Goal: Task Accomplishment & Management: Complete application form

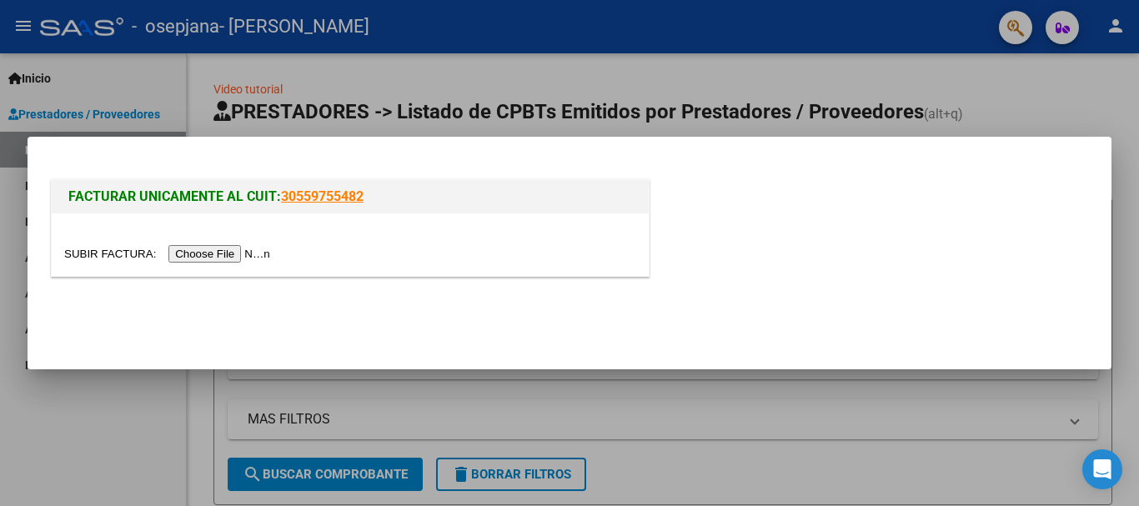
click at [258, 259] on input "file" at bounding box center [169, 254] width 211 height 18
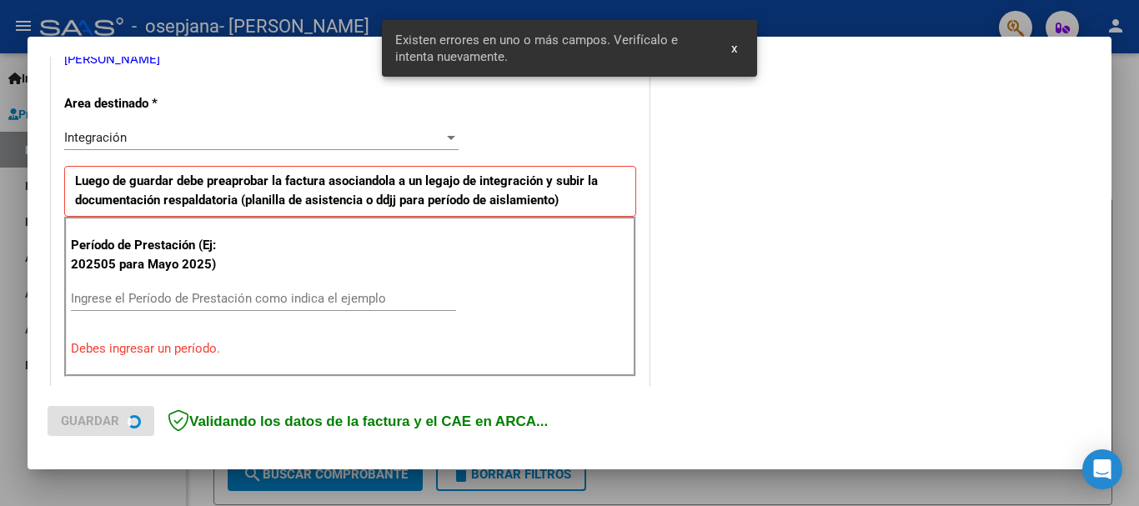
scroll to position [385, 0]
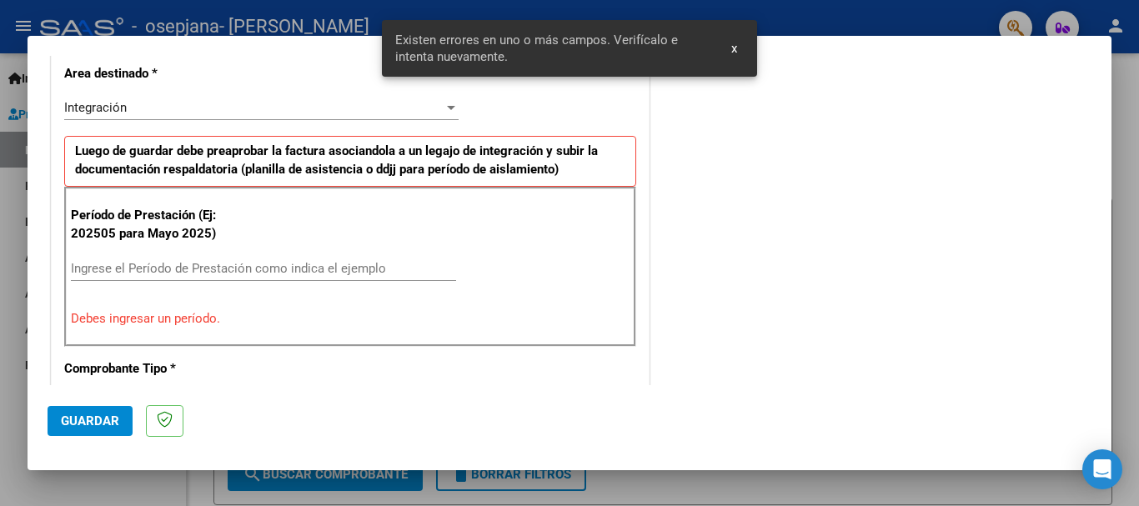
click at [108, 268] on input "Ingrese el Período de Prestación como indica el ejemplo" at bounding box center [263, 268] width 385 height 15
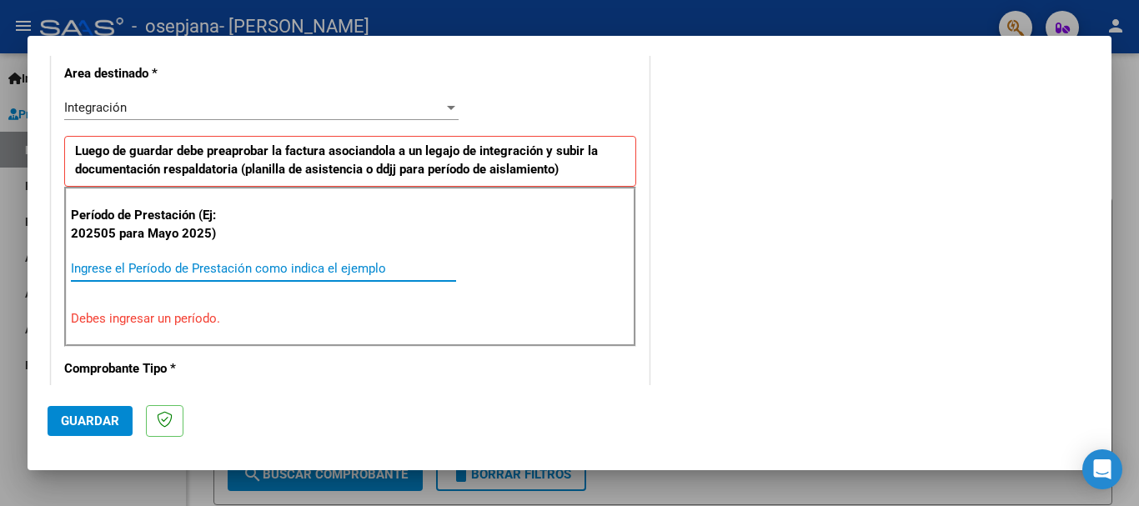
type input "0"
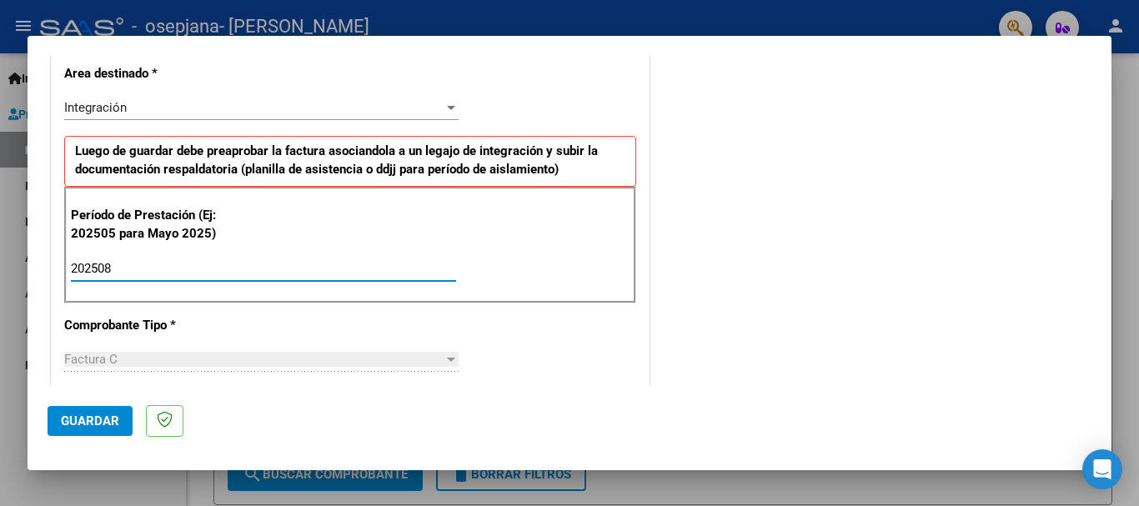
type input "202508"
click at [142, 107] on div "Integración" at bounding box center [253, 107] width 379 height 15
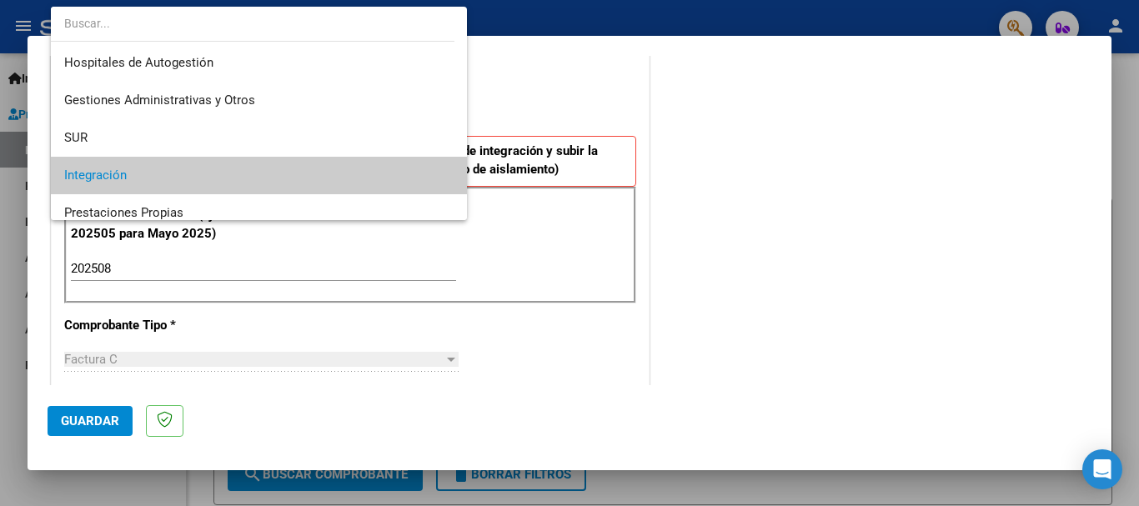
scroll to position [68, 0]
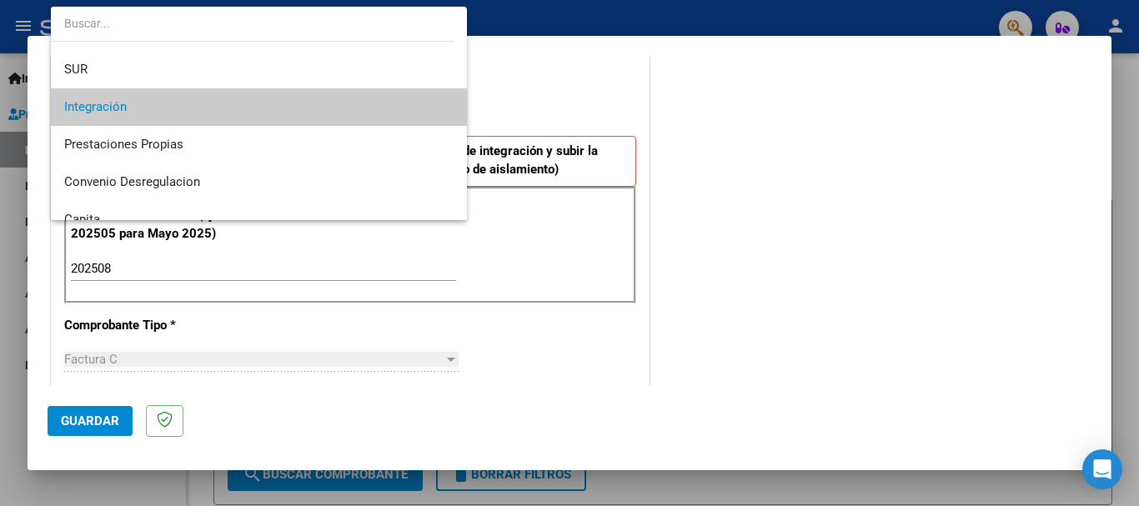
click at [142, 107] on span "Integración" at bounding box center [258, 107] width 389 height 38
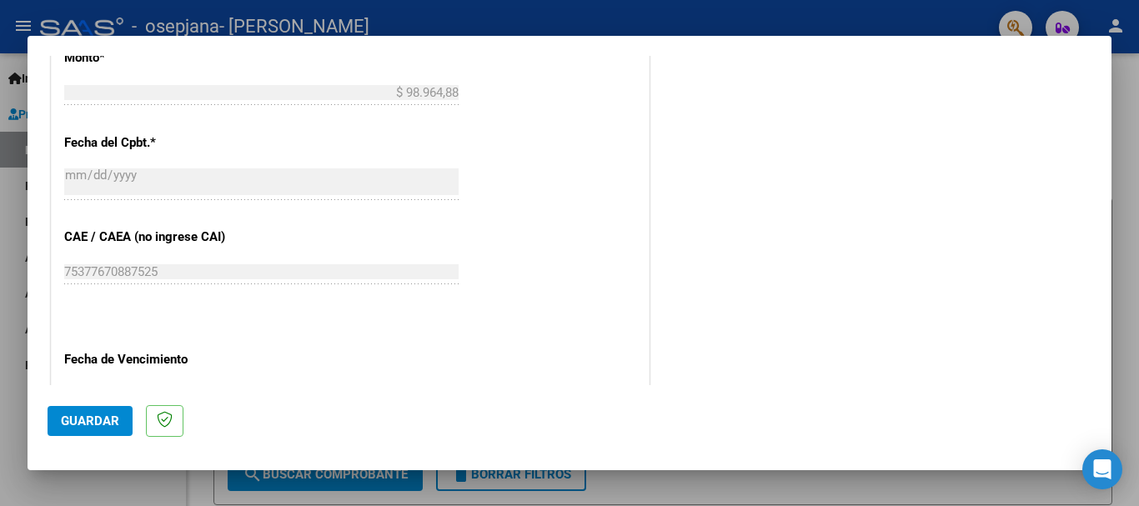
scroll to position [1138, 0]
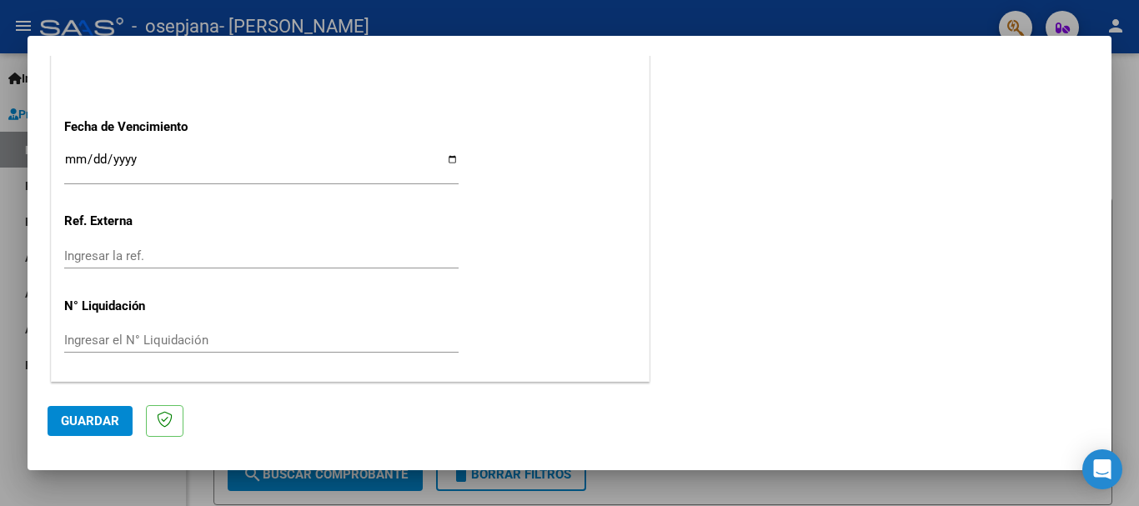
click at [149, 168] on input "Ingresar la fecha" at bounding box center [261, 166] width 394 height 27
click at [449, 158] on input "Ingresar la fecha" at bounding box center [261, 166] width 394 height 27
type input "[DATE]"
click at [75, 261] on input "Ingresar la ref." at bounding box center [261, 256] width 394 height 15
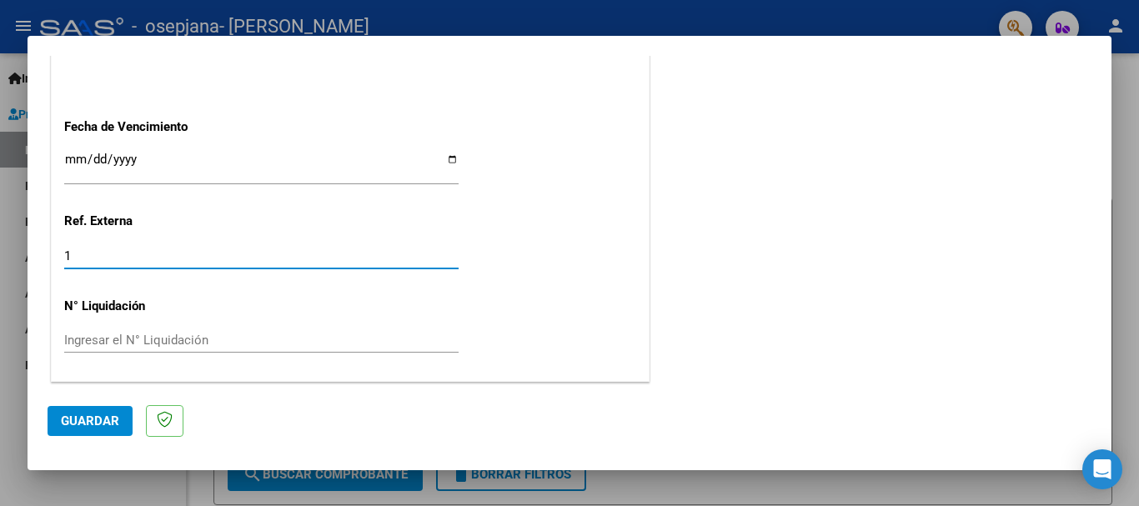
type input "1"
click at [113, 424] on span "Guardar" at bounding box center [90, 421] width 58 height 15
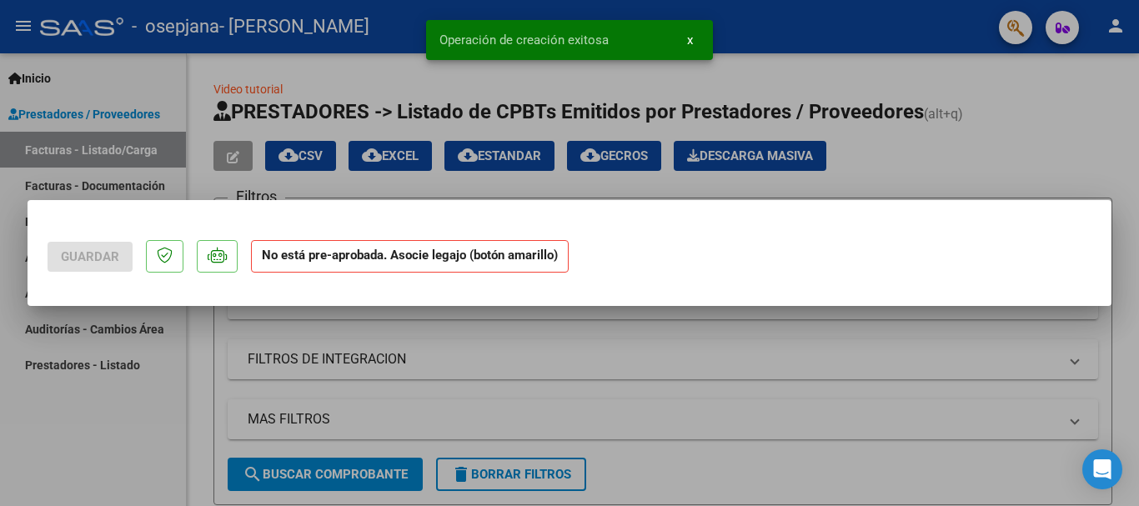
scroll to position [0, 0]
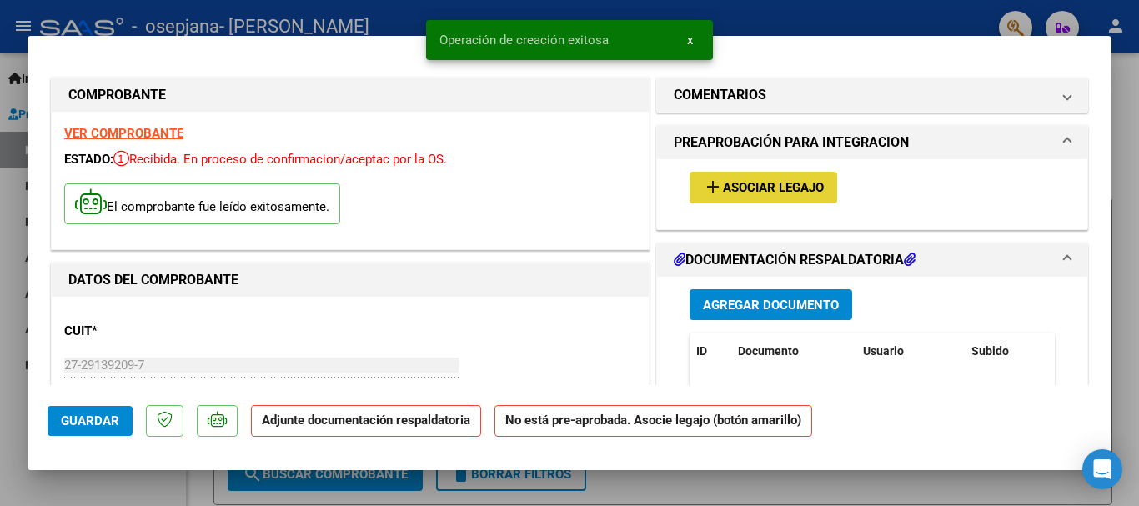
click at [735, 191] on span "Asociar Legajo" at bounding box center [773, 188] width 101 height 15
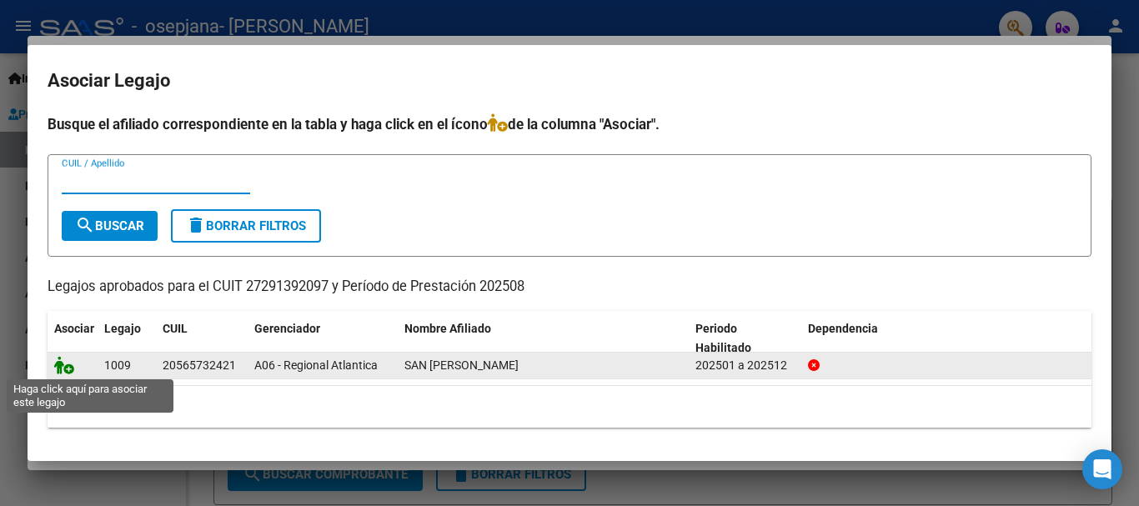
click at [68, 366] on icon at bounding box center [64, 365] width 20 height 18
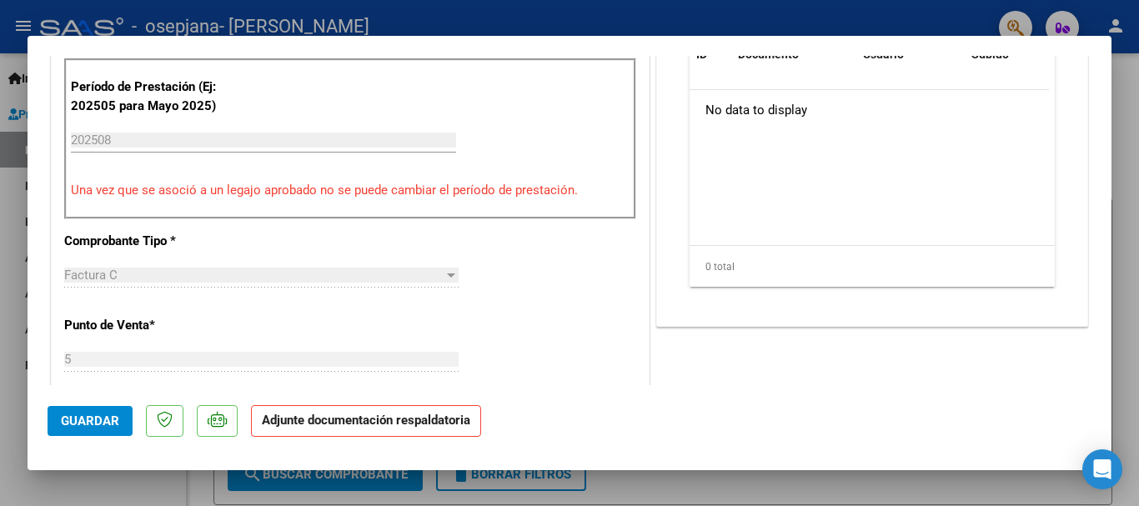
scroll to position [403, 0]
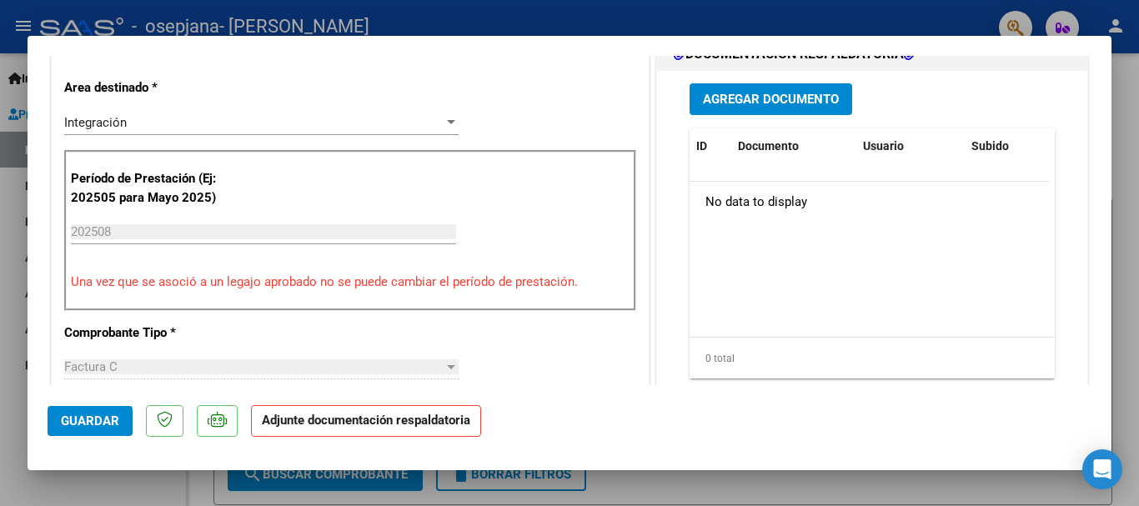
click at [767, 104] on span "Agregar Documento" at bounding box center [771, 100] width 136 height 15
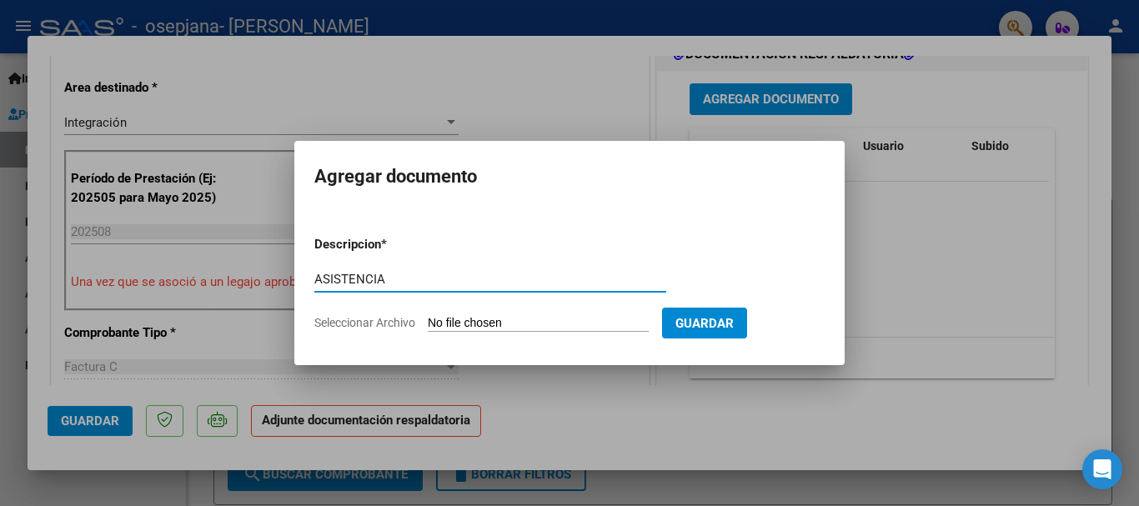
type input "ASISTENCIA"
click at [445, 322] on input "Seleccionar Archivo" at bounding box center [538, 324] width 221 height 16
type input "C:\fakepath\PLANILLA.jpg"
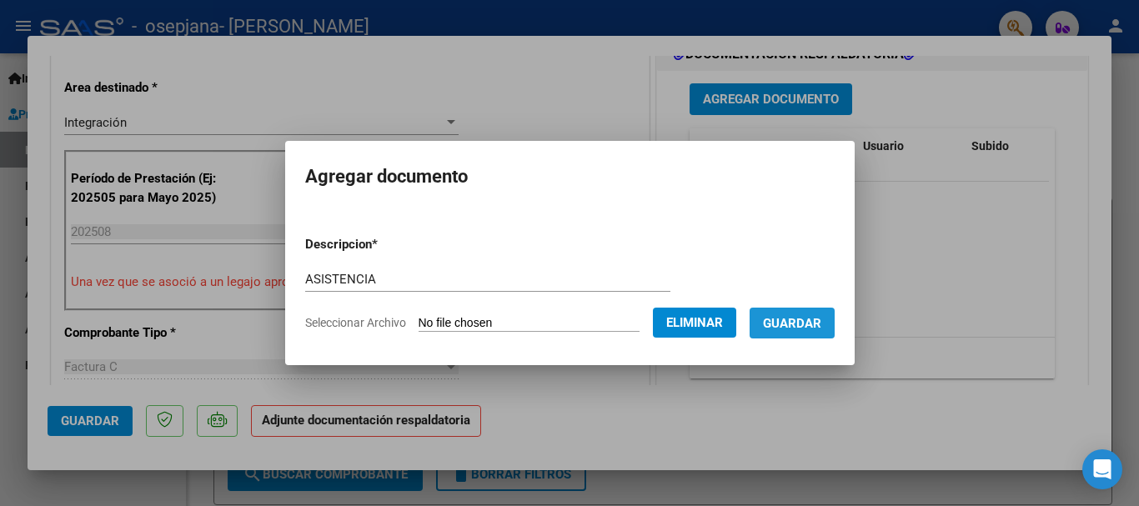
click at [814, 316] on span "Guardar" at bounding box center [792, 323] width 58 height 15
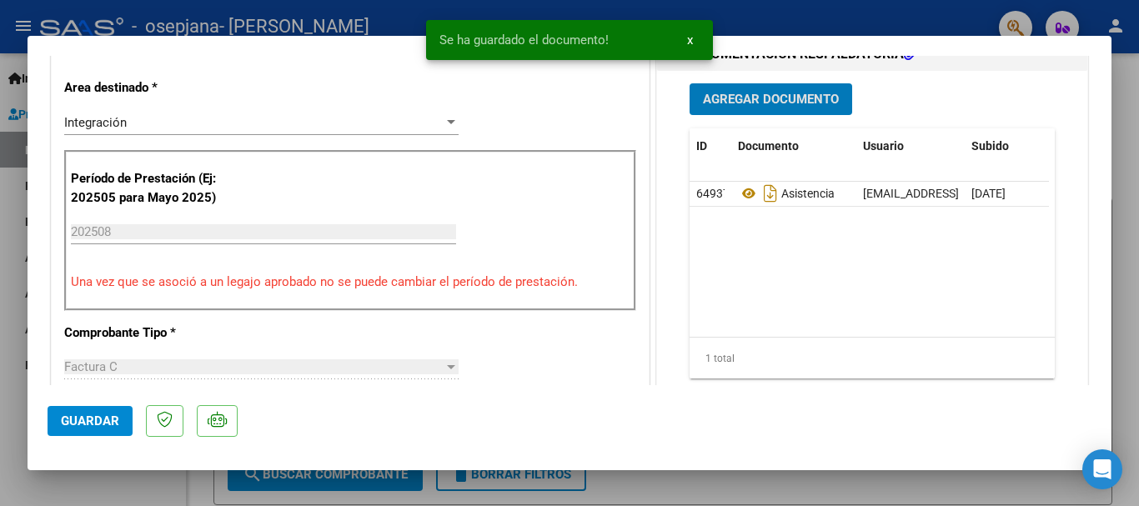
click at [103, 417] on span "Guardar" at bounding box center [90, 421] width 58 height 15
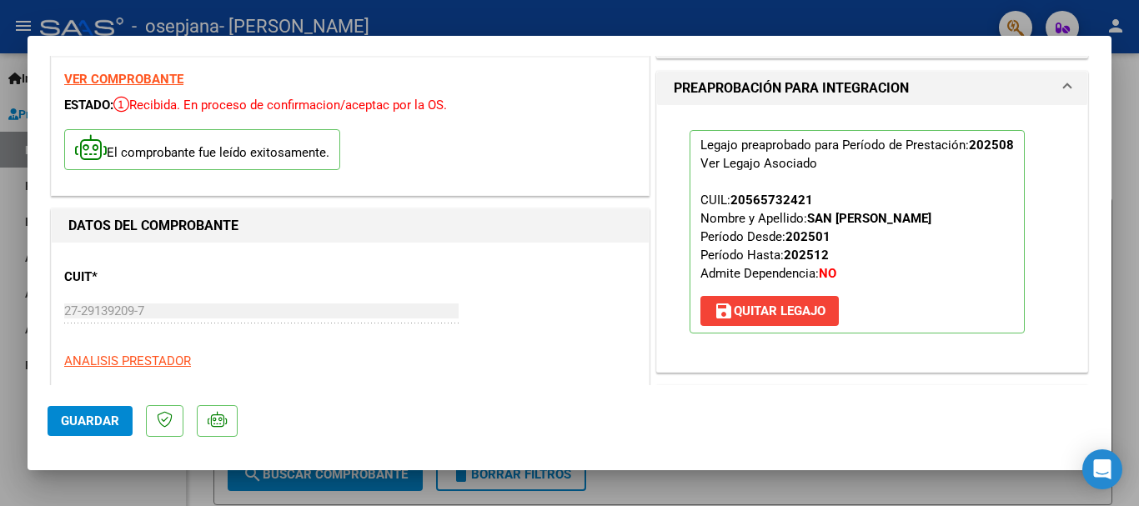
scroll to position [0, 0]
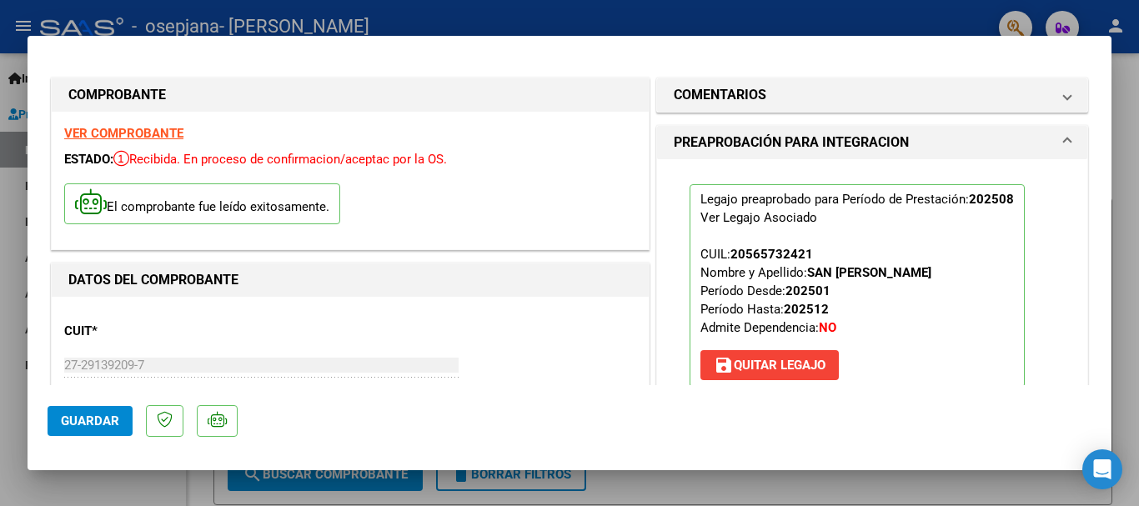
click at [1138, 138] on div at bounding box center [569, 253] width 1139 height 506
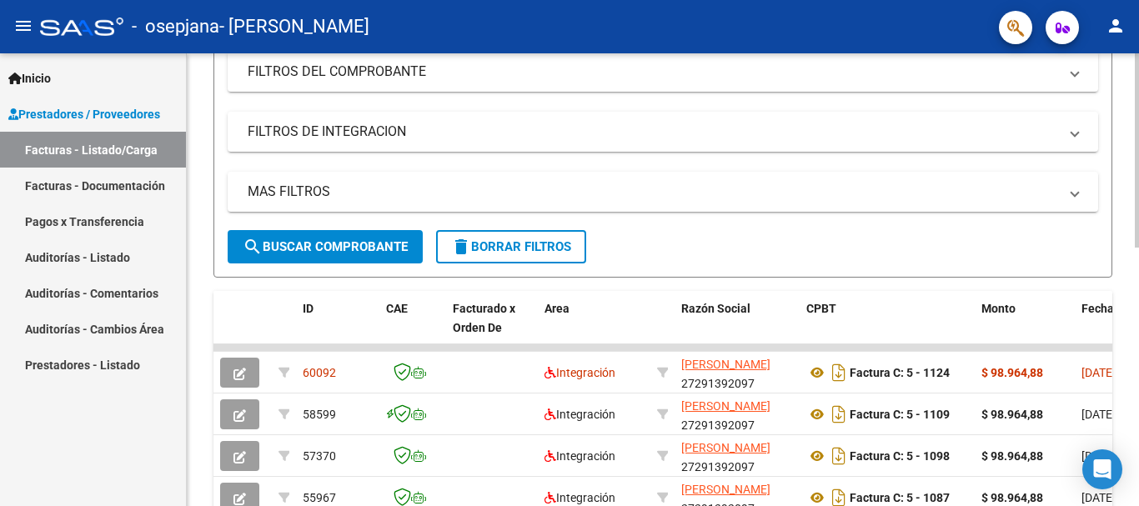
scroll to position [277, 0]
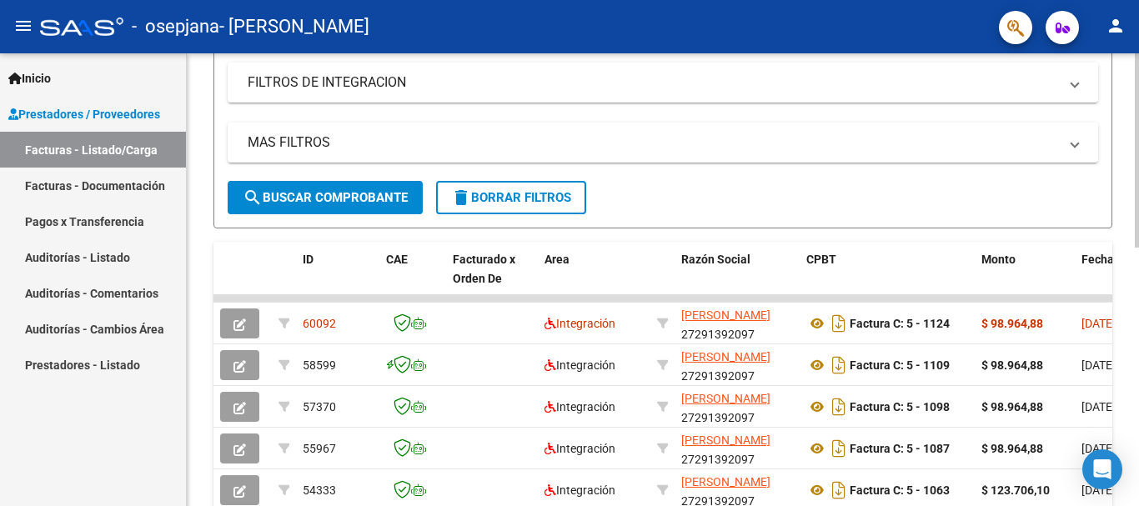
click at [1138, 261] on div at bounding box center [1137, 271] width 4 height 194
